Goal: Task Accomplishment & Management: Complete application form

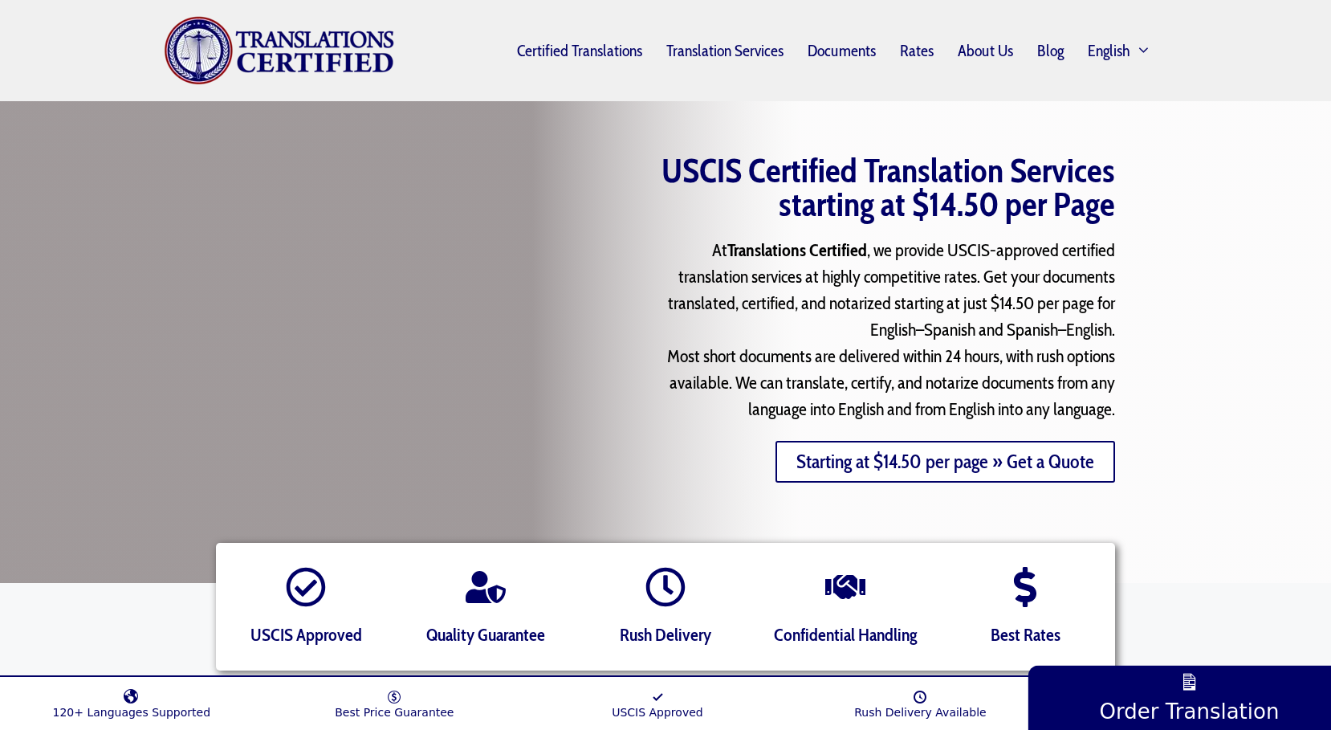
click at [893, 467] on link "Starting at $14.50 per page » Get a Quote" at bounding box center [946, 462] width 340 height 42
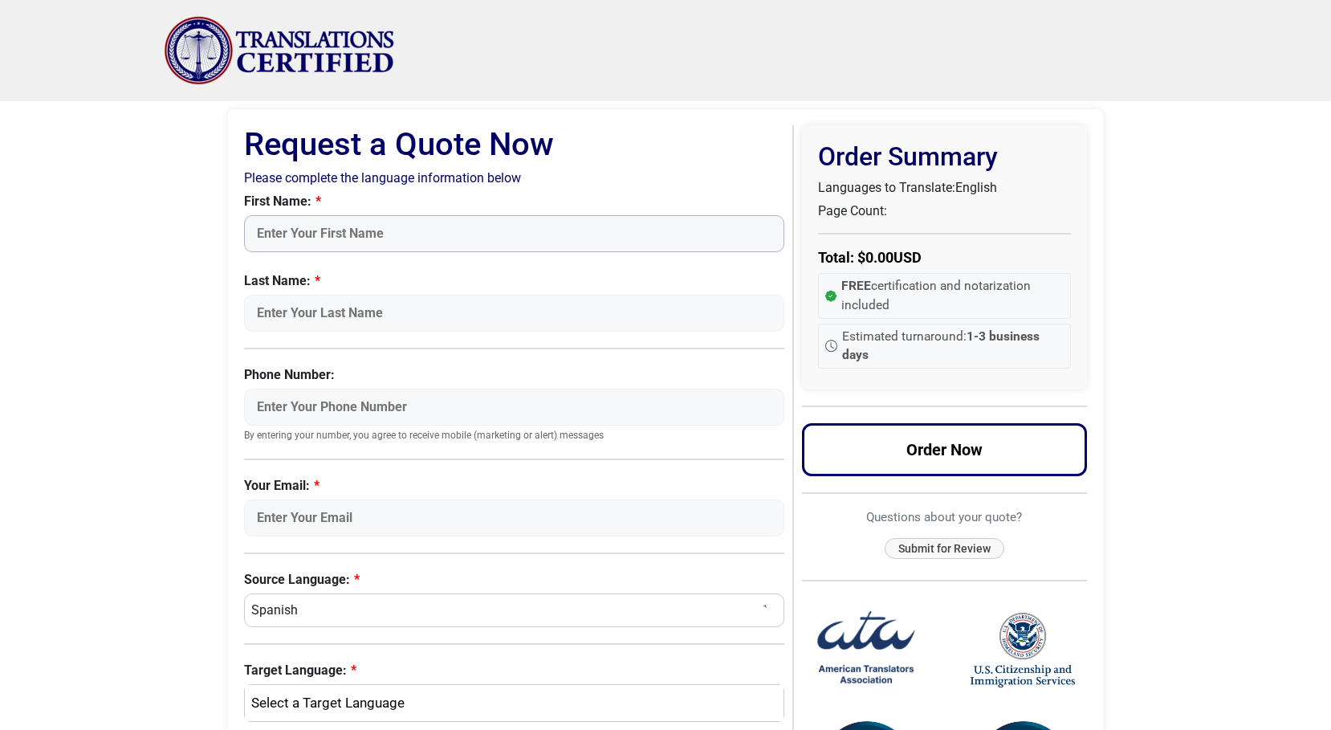
click at [357, 230] on input "First Name:" at bounding box center [514, 233] width 540 height 37
type input "James"
type input "Nicholson"
click at [165, 263] on body "Skip to content Menu Menu Certified Translations Translation Services Documents…" at bounding box center [665, 611] width 1331 height 1223
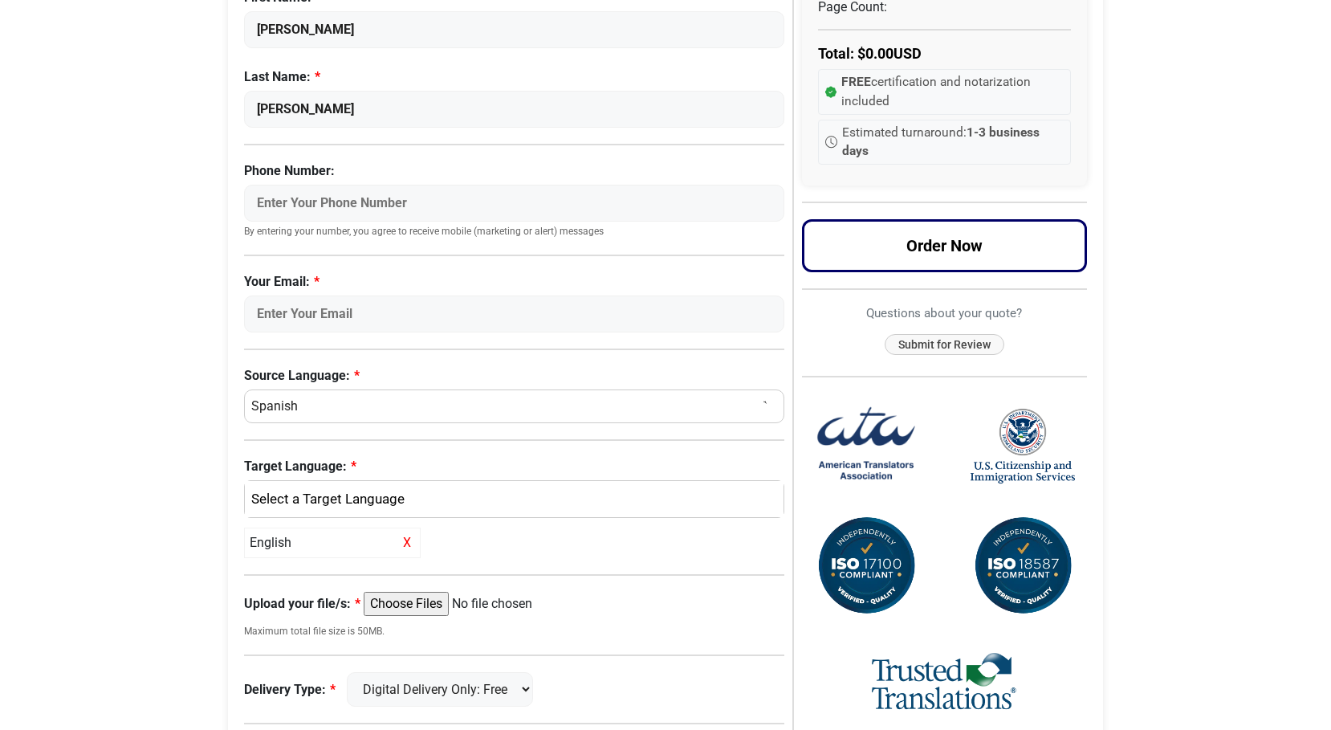
scroll to position [216, 0]
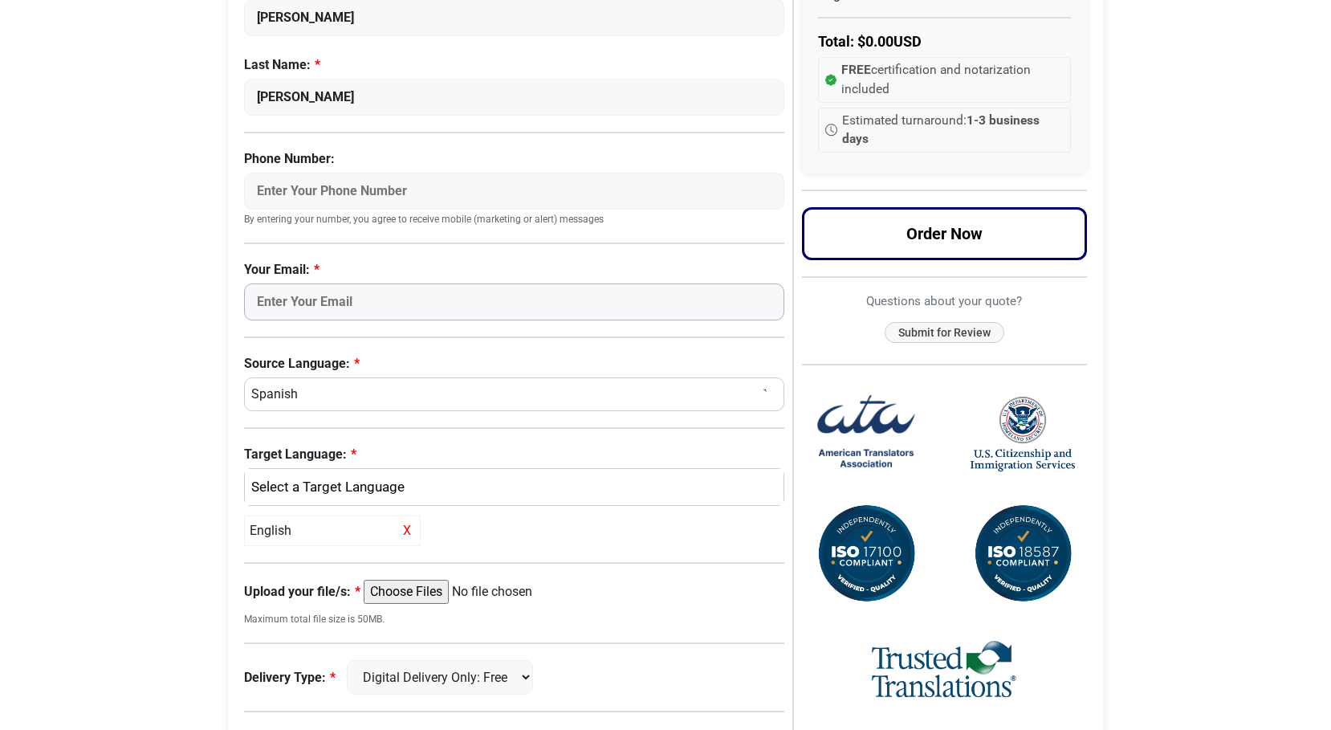
click at [287, 296] on input "Your Email:" at bounding box center [514, 301] width 540 height 37
type input "jninvestments@gmail.com"
click at [333, 492] on div "English" at bounding box center [510, 487] width 515 height 21
click at [218, 453] on div "Request a Quote Request a Quote Now Please complete the language information be…" at bounding box center [665, 425] width 915 height 1081
click at [286, 490] on div "English" at bounding box center [510, 487] width 515 height 21
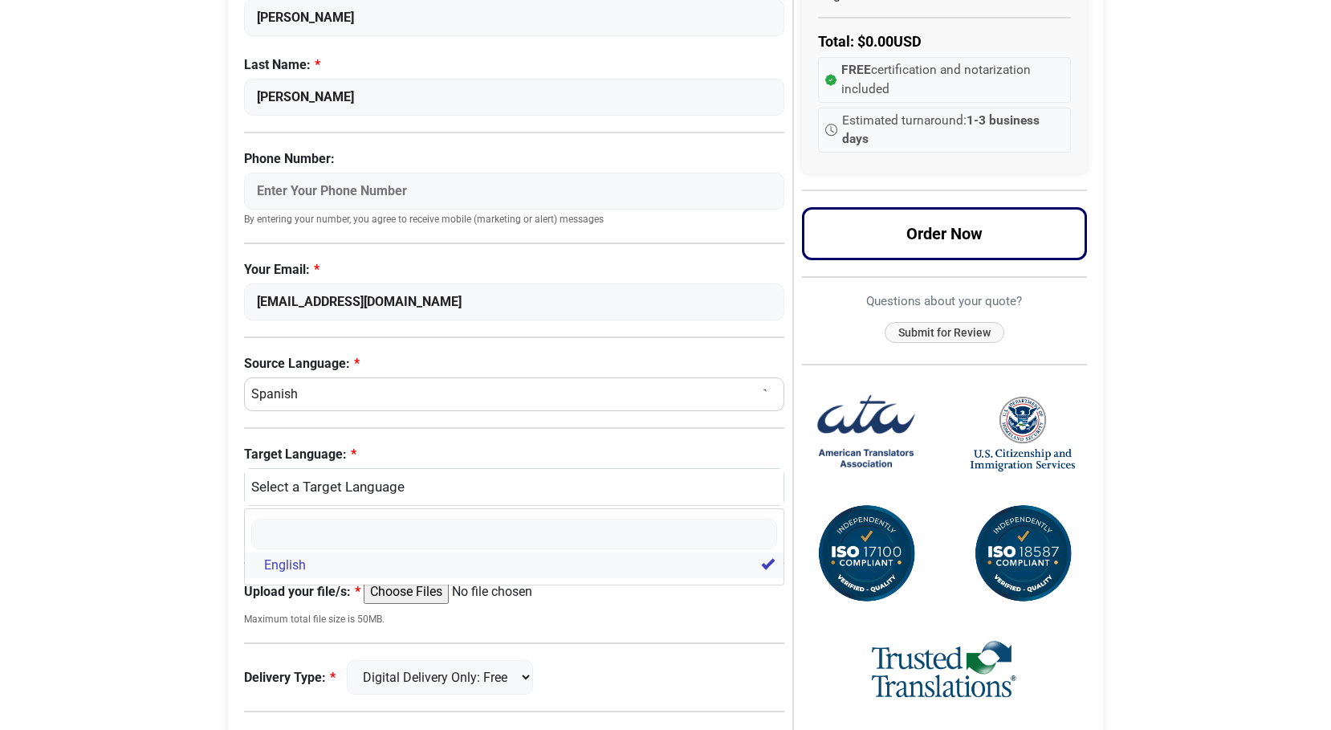
click at [283, 563] on span "English" at bounding box center [285, 565] width 42 height 19
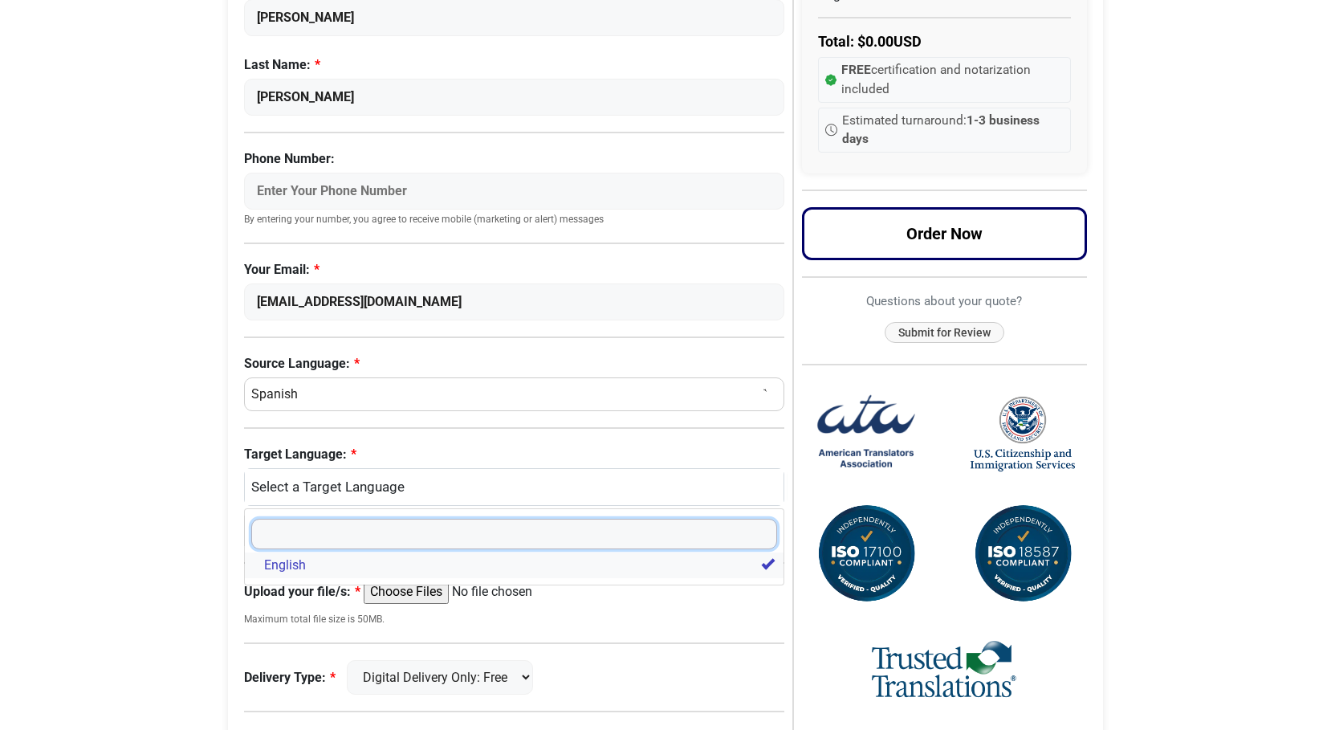
select select
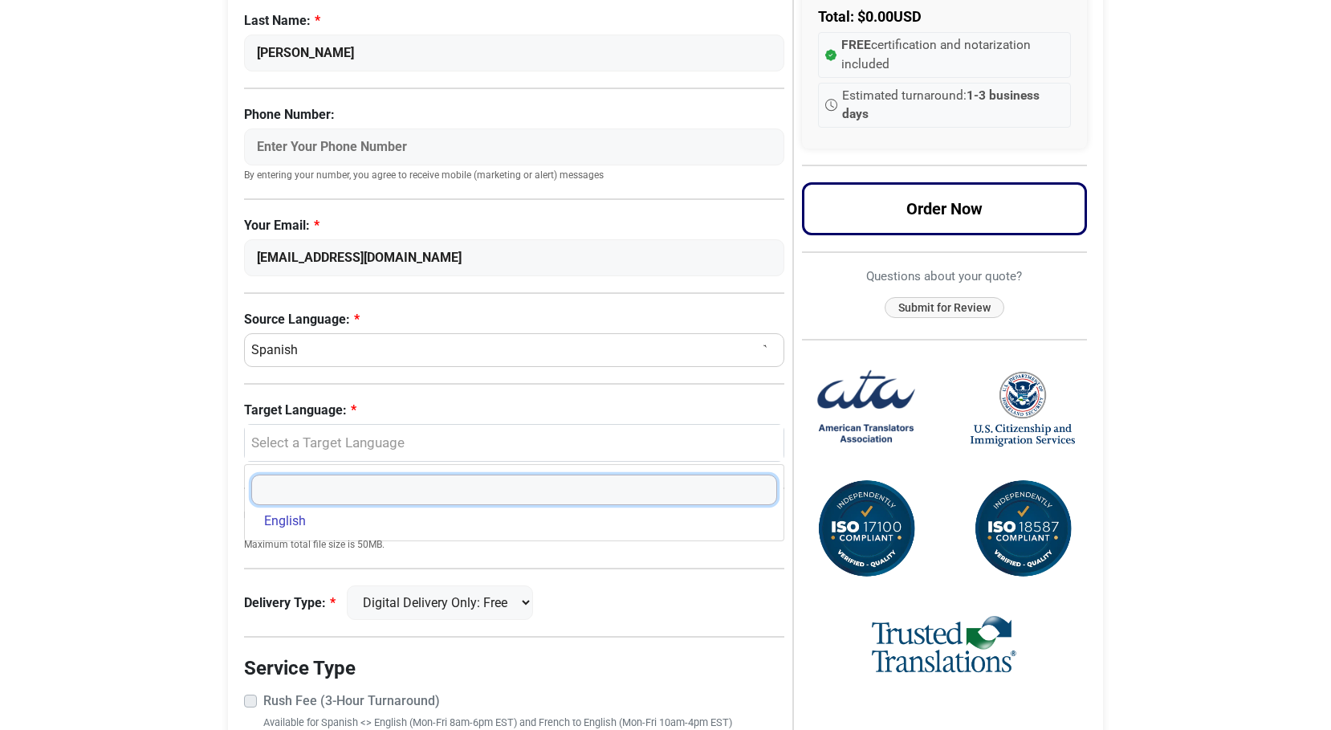
scroll to position [308, 0]
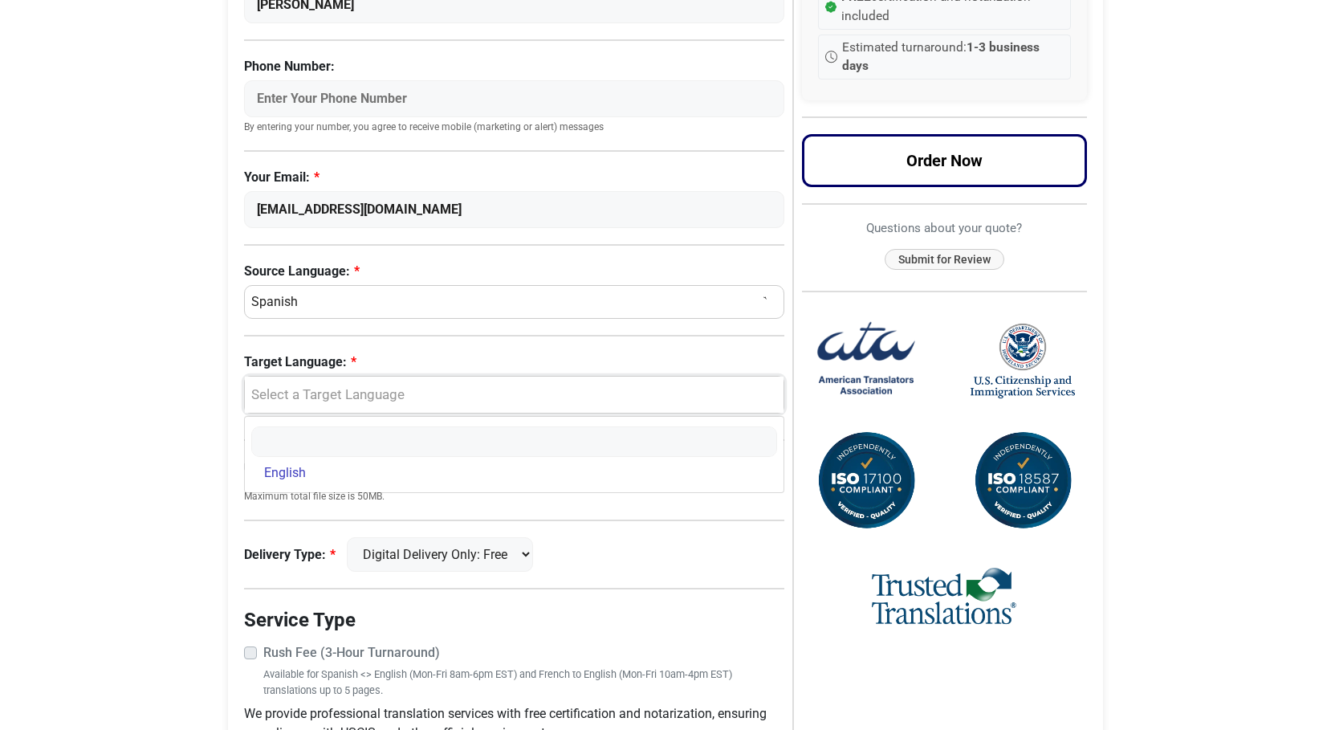
click at [270, 392] on div "Select a Target Language" at bounding box center [510, 395] width 515 height 21
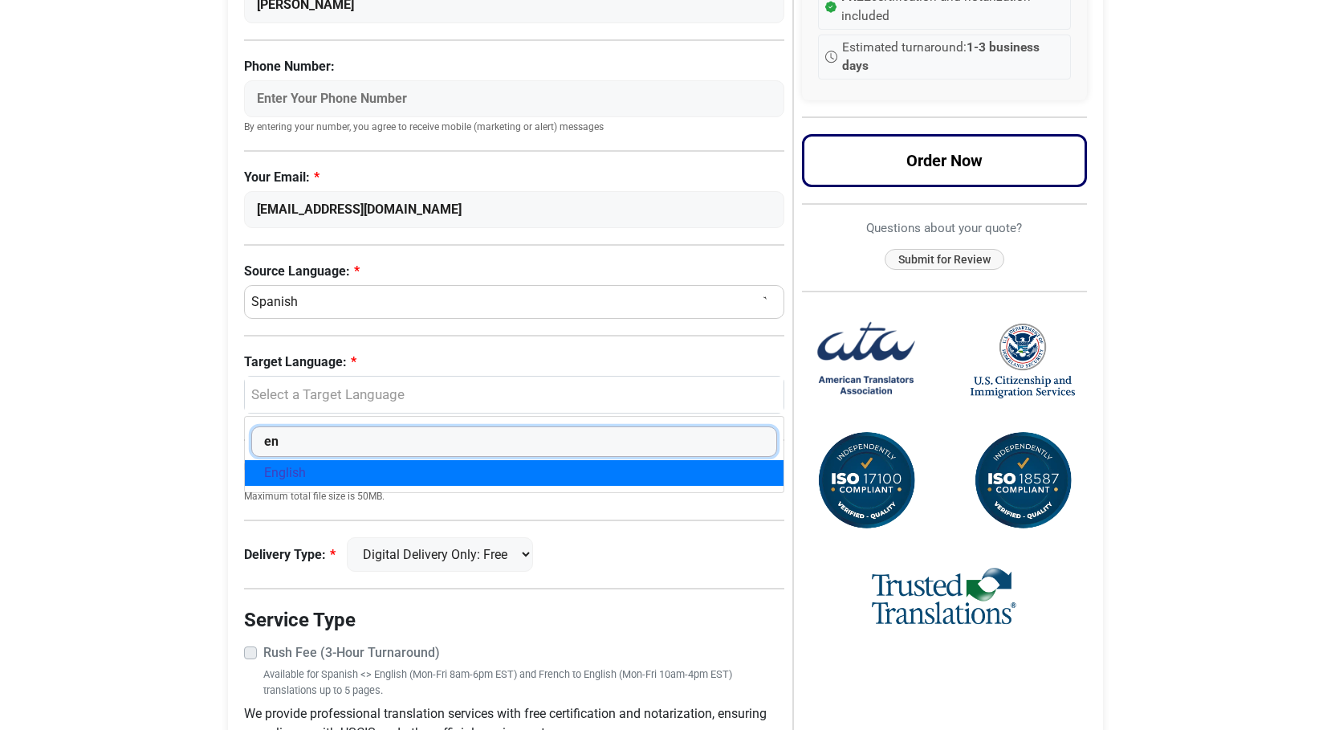
type input "en"
click at [289, 477] on span "English" at bounding box center [285, 472] width 42 height 19
select select "English"
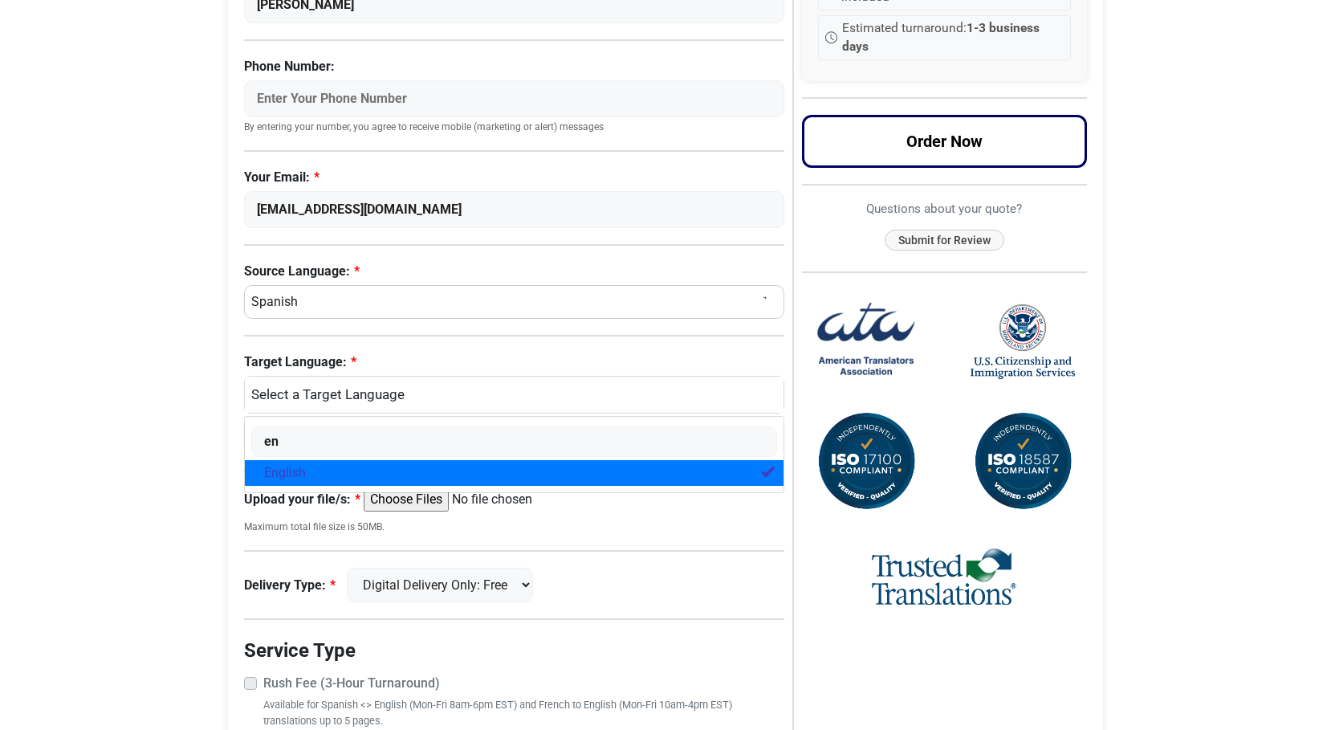
click at [411, 499] on input "Upload your file/s:" at bounding box center [487, 499] width 246 height 24
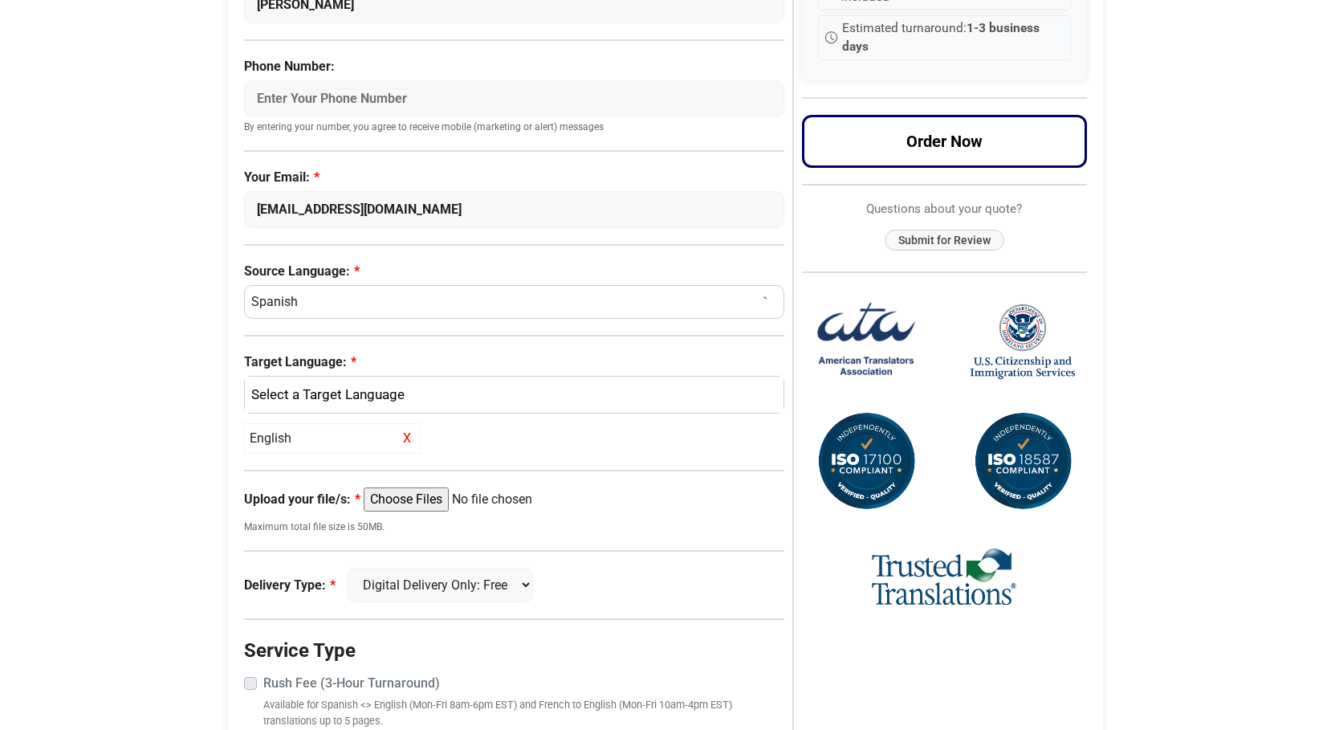
type input "C:\fakepath\12500558CSE.pdf"
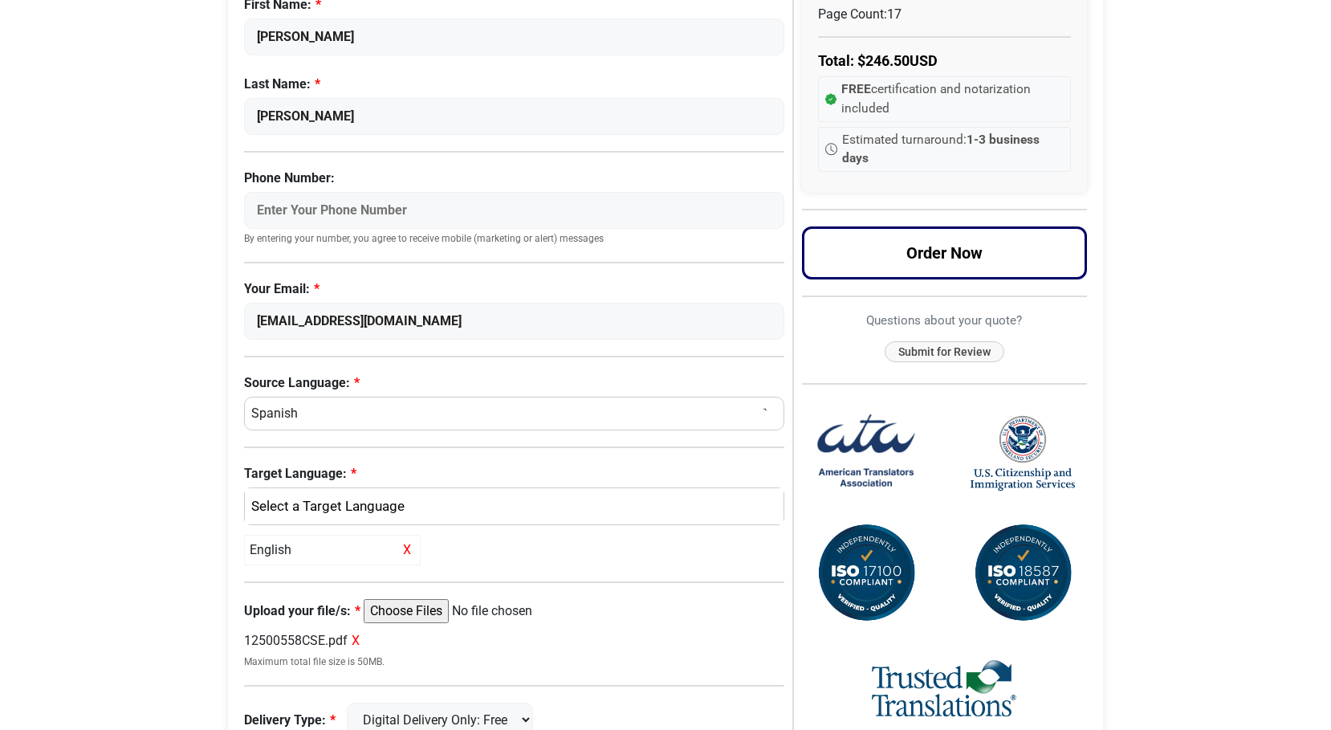
scroll to position [0, 0]
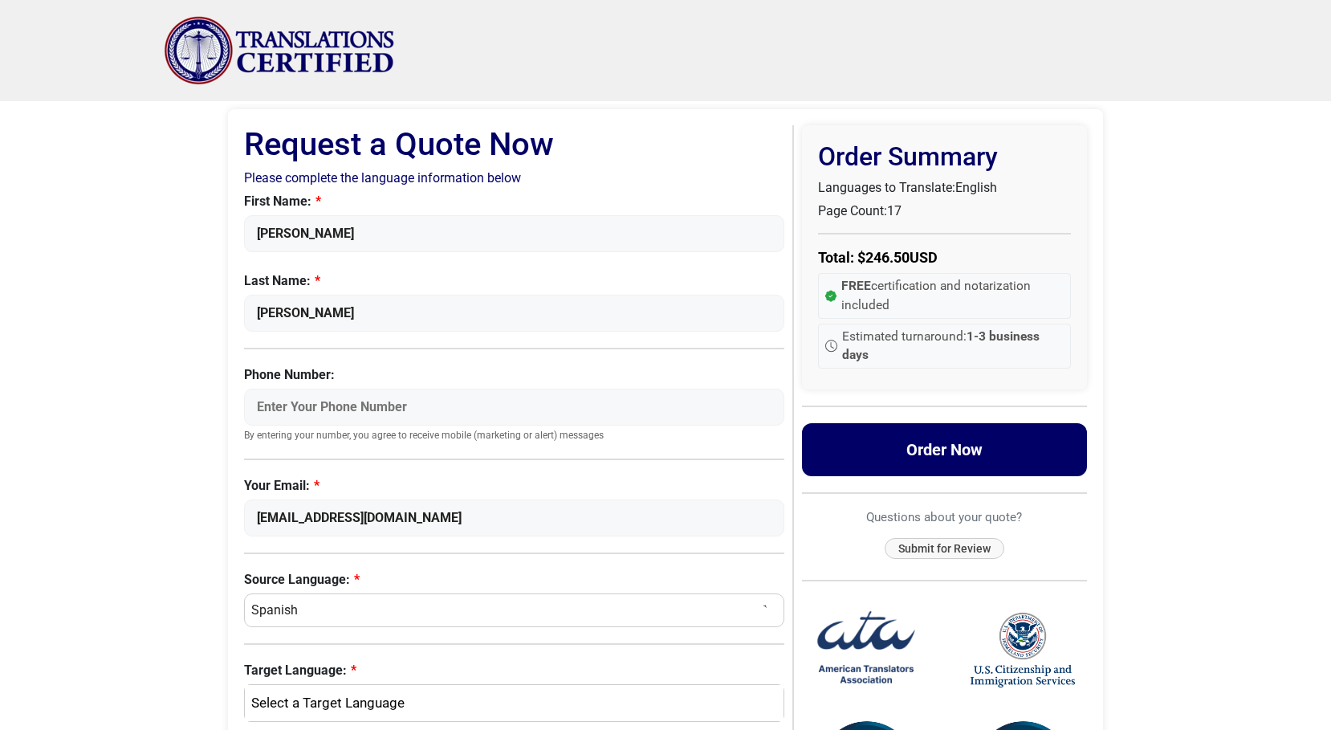
click at [944, 450] on button "Order Now" at bounding box center [945, 449] width 286 height 53
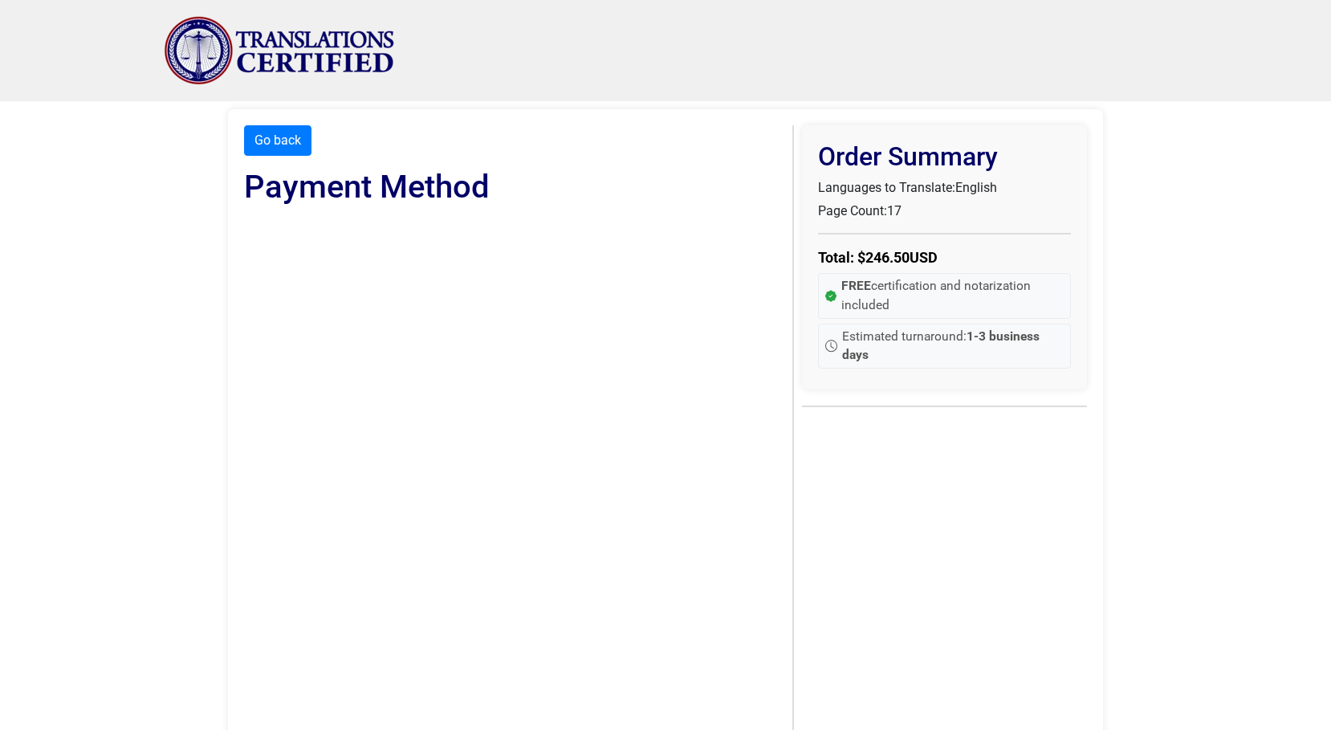
click at [172, 540] on body "Skip to content Menu Menu Certified Translations Translation Services Documents…" at bounding box center [665, 563] width 1331 height 1127
